Goal: Find contact information: Obtain details needed to contact an individual or organization

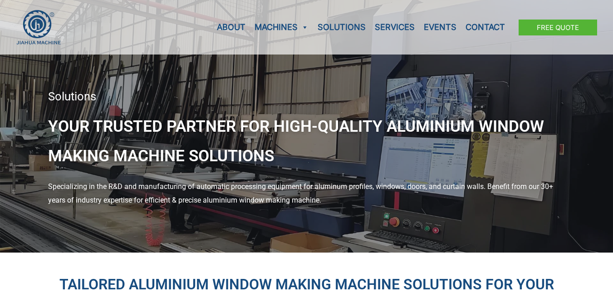
click at [294, 81] on div "Solutions Your Trusted Partner for High-Quality Aluminium Window Making Machine…" at bounding box center [306, 126] width 613 height 252
click at [481, 28] on link "Contact" at bounding box center [485, 27] width 49 height 54
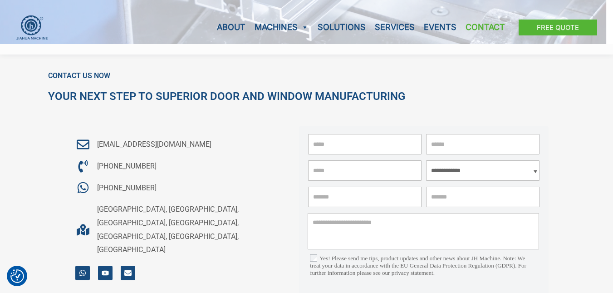
scroll to position [127, 0]
